Goal: Information Seeking & Learning: Learn about a topic

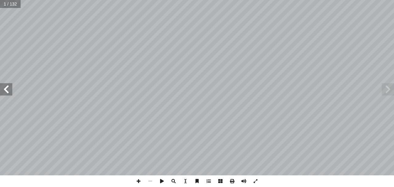
click at [11, 93] on span at bounding box center [6, 89] width 12 height 12
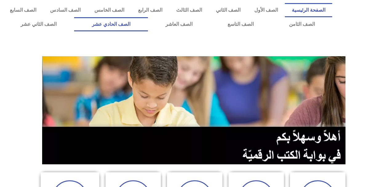
click at [147, 28] on link "الصف الحادي عشر" at bounding box center [111, 24] width 74 height 14
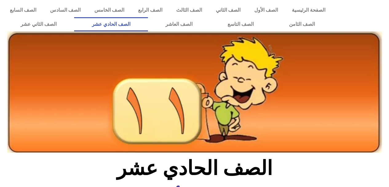
click at [147, 28] on link "الصف الحادي عشر" at bounding box center [111, 24] width 74 height 14
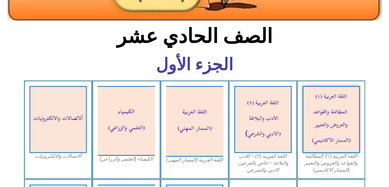
scroll to position [133, 0]
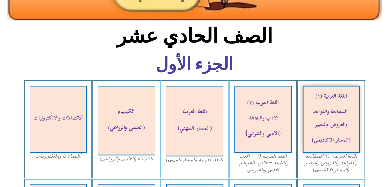
click at [345, 110] on img at bounding box center [331, 119] width 57 height 67
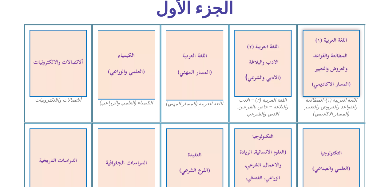
scroll to position [189, 0]
click at [128, 63] on img at bounding box center [126, 65] width 57 height 70
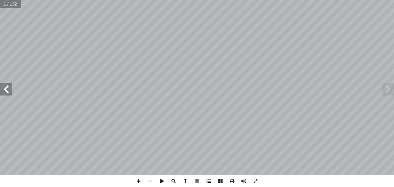
click at [208, 181] on span at bounding box center [209, 182] width 12 height 12
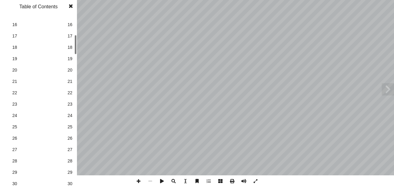
click at [15, 123] on link "25 25" at bounding box center [37, 127] width 69 height 11
click at [12, 162] on span "28" at bounding box center [38, 161] width 52 height 6
click at [14, 172] on span "29" at bounding box center [38, 173] width 52 height 6
click at [14, 173] on span "29" at bounding box center [38, 173] width 52 height 6
click at [13, 175] on span "29" at bounding box center [38, 173] width 52 height 6
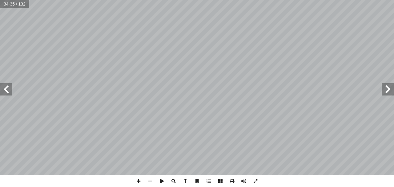
click at [8, 86] on span at bounding box center [6, 89] width 12 height 12
click at [7, 90] on span at bounding box center [6, 89] width 12 height 12
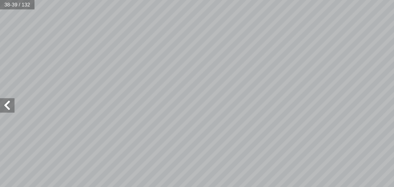
click at [7, 90] on span at bounding box center [6, 89] width 12 height 12
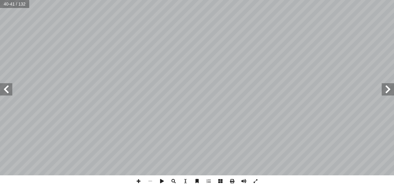
click at [5, 90] on span at bounding box center [6, 89] width 12 height 12
click at [9, 90] on span at bounding box center [6, 89] width 12 height 12
click at [11, 89] on span at bounding box center [6, 89] width 12 height 12
click at [10, 94] on span at bounding box center [6, 89] width 12 height 12
click at [12, 91] on span at bounding box center [6, 89] width 12 height 12
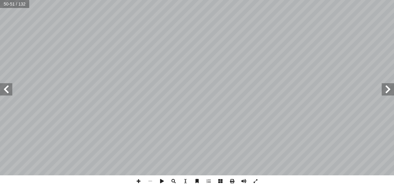
click at [12, 92] on span at bounding box center [6, 89] width 12 height 12
click at [11, 89] on span at bounding box center [6, 89] width 12 height 12
click at [9, 89] on span at bounding box center [6, 89] width 12 height 12
click at [10, 90] on span at bounding box center [6, 89] width 12 height 12
click at [9, 95] on span at bounding box center [6, 89] width 12 height 12
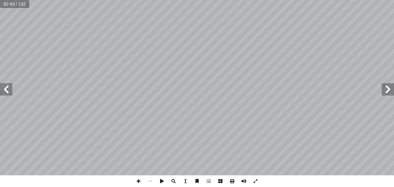
click at [11, 93] on span at bounding box center [6, 89] width 12 height 12
click at [10, 91] on span at bounding box center [6, 89] width 12 height 12
click at [12, 93] on span at bounding box center [6, 89] width 12 height 12
click at [11, 94] on span at bounding box center [6, 89] width 12 height 12
click at [11, 95] on span at bounding box center [6, 89] width 12 height 12
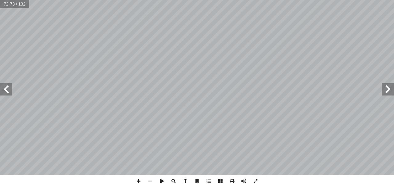
click at [11, 95] on span at bounding box center [6, 89] width 12 height 12
click at [6, 89] on span at bounding box center [6, 89] width 12 height 12
click at [12, 94] on span at bounding box center [6, 89] width 12 height 12
click at [10, 92] on span at bounding box center [6, 89] width 12 height 12
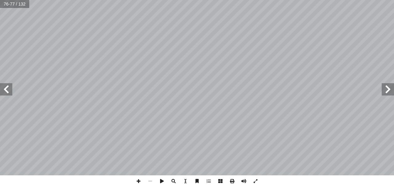
click at [10, 92] on span at bounding box center [6, 89] width 12 height 12
click at [12, 92] on span at bounding box center [6, 89] width 12 height 12
click at [9, 93] on span at bounding box center [6, 89] width 12 height 12
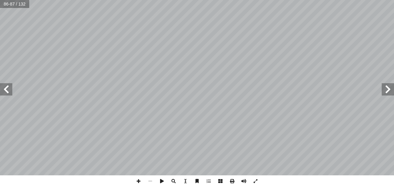
click at [7, 94] on span at bounding box center [6, 89] width 12 height 12
